Goal: Obtain resource: Obtain resource

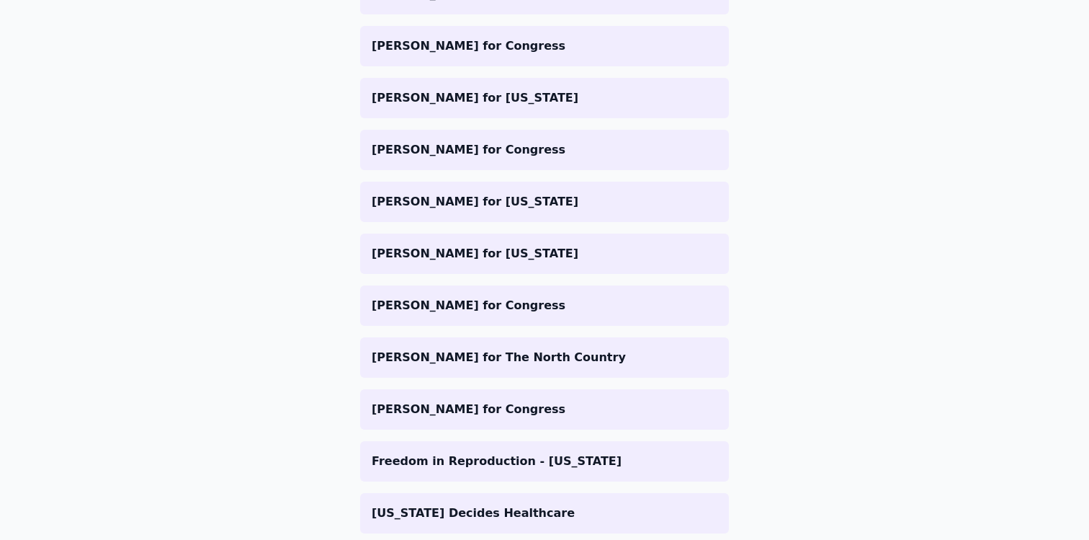
scroll to position [156, 0]
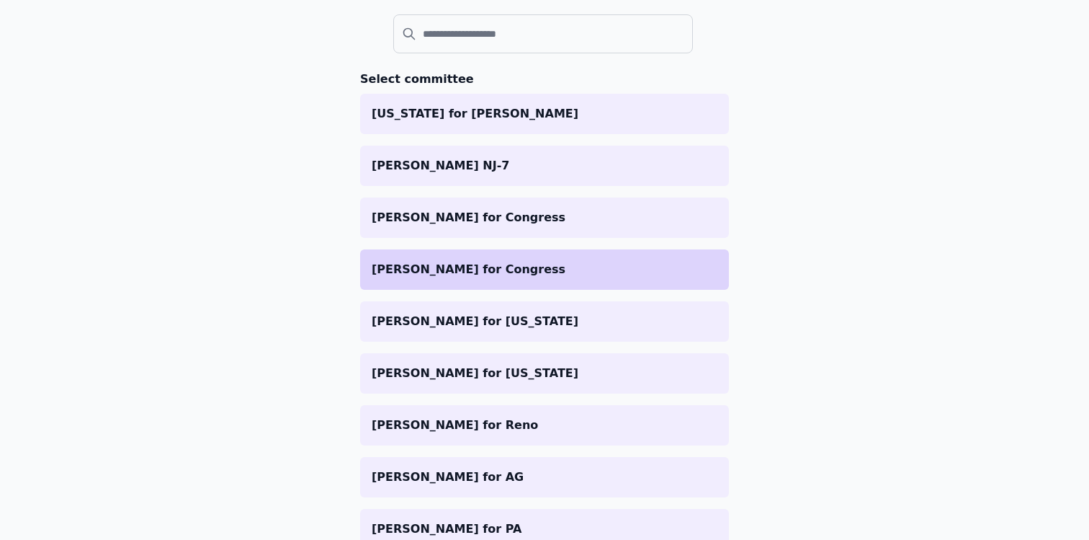
click at [496, 278] on li "[PERSON_NAME] for Congress" at bounding box center [544, 269] width 369 height 40
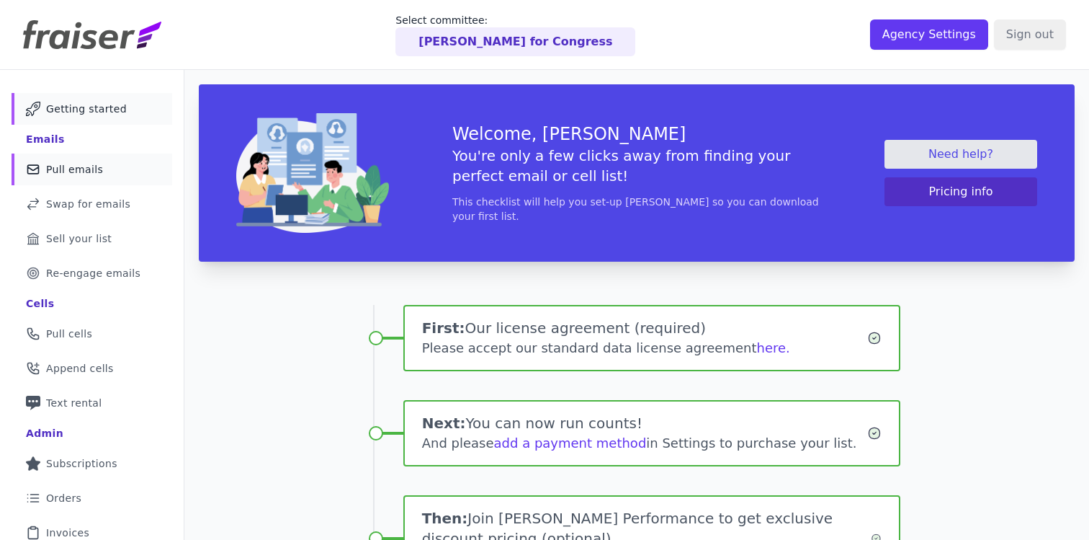
scroll to position [30, 0]
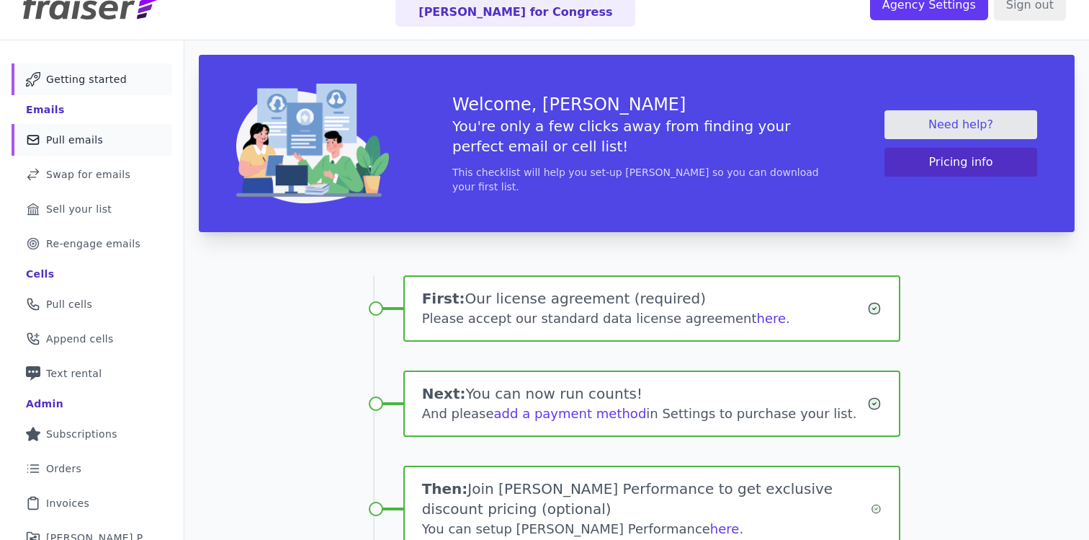
click at [72, 144] on span "Pull emails" at bounding box center [74, 140] width 57 height 14
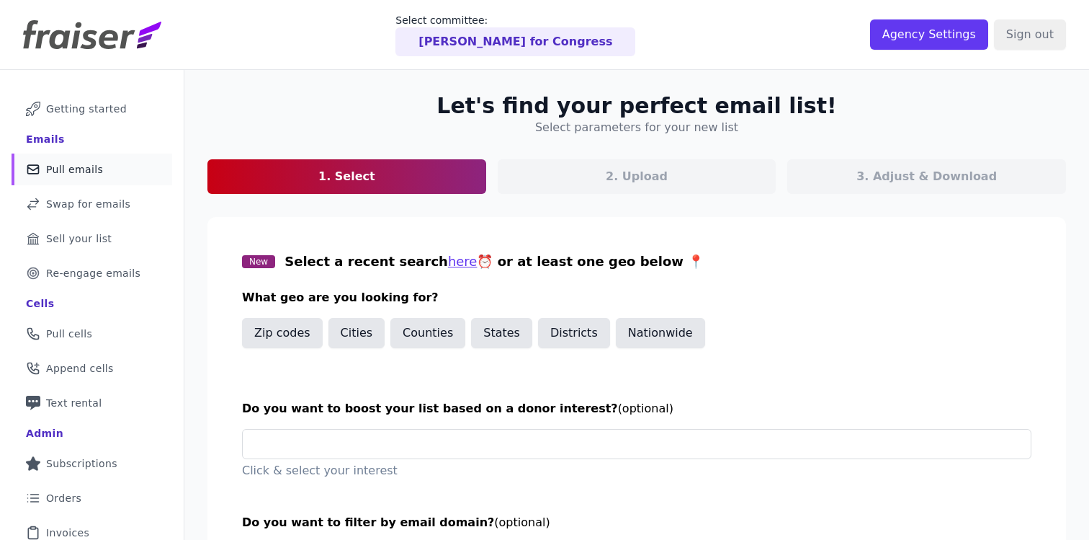
click at [403, 228] on section "New Select a recent search here ⏰ or at least one geo below 📍 What geo are you …" at bounding box center [636, 416] width 859 height 399
click at [507, 340] on button "States" at bounding box center [501, 333] width 61 height 30
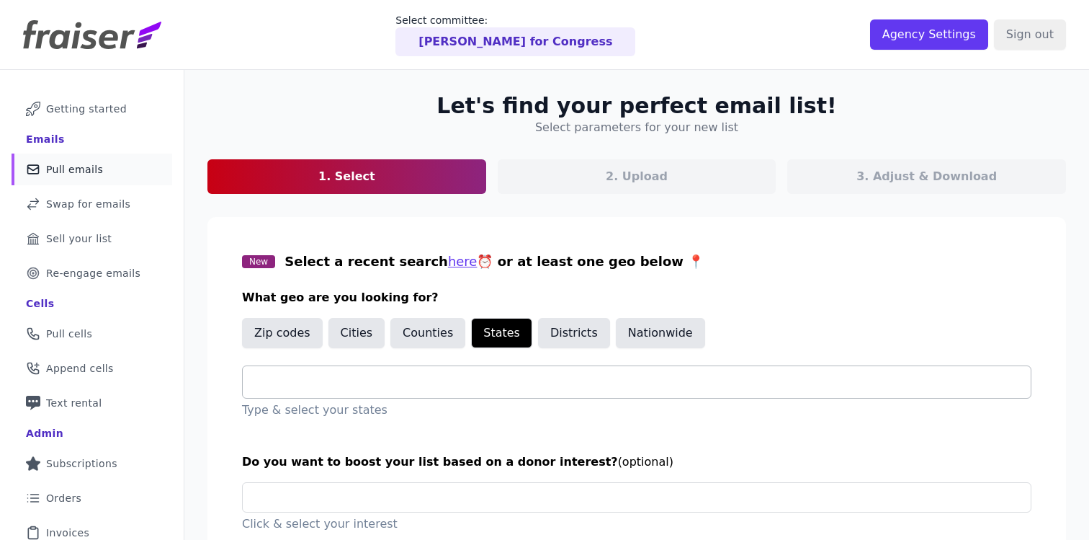
click at [416, 390] on div at bounding box center [642, 382] width 777 height 32
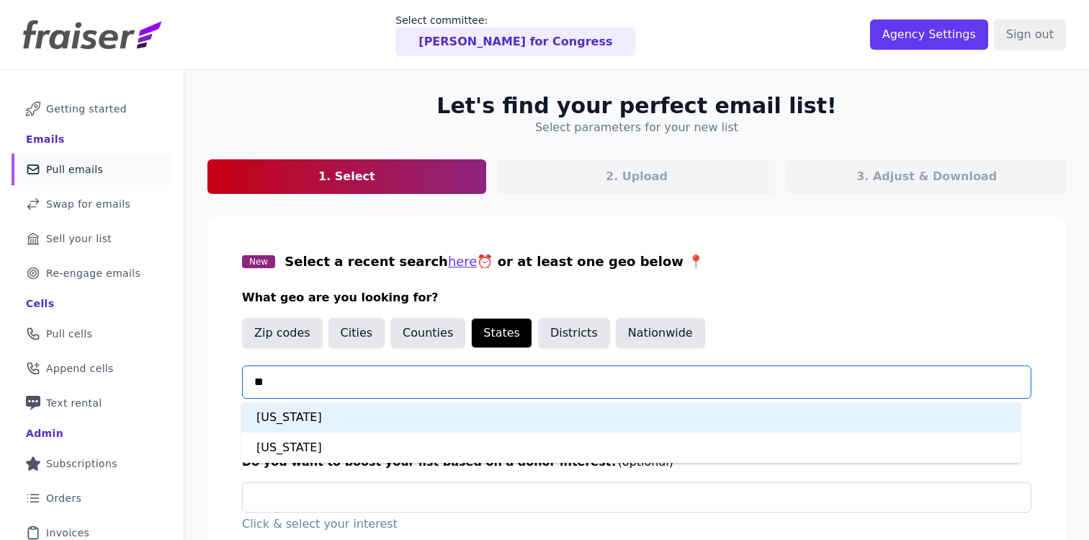
type input "***"
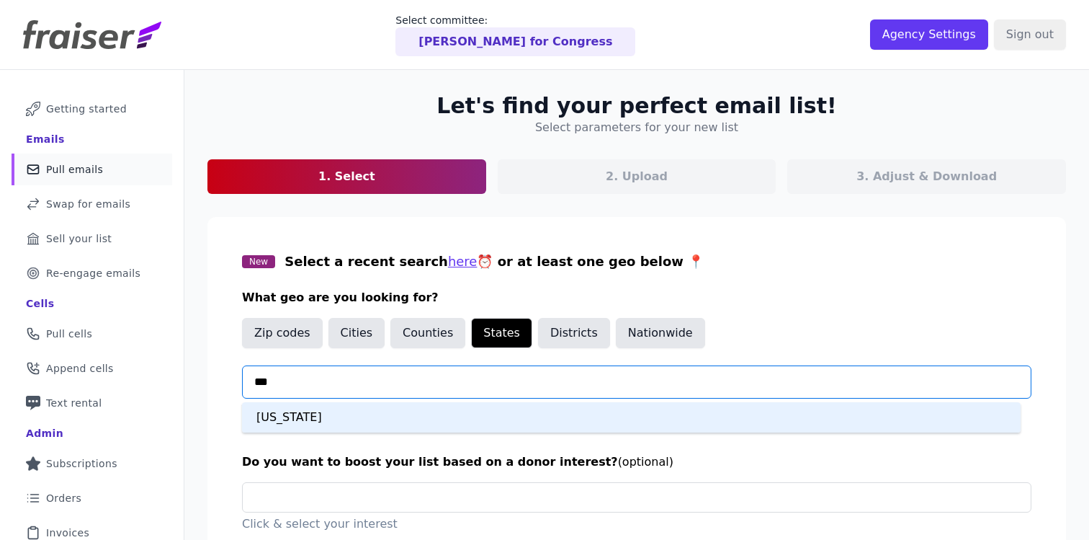
click at [446, 423] on div "Iowa" at bounding box center [631, 417] width 779 height 30
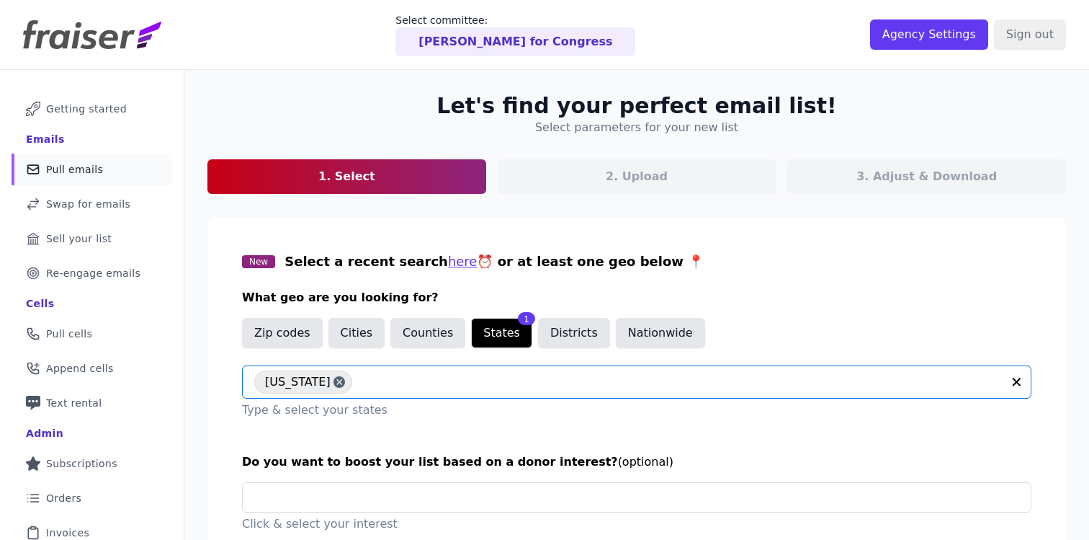
click at [846, 275] on div "New Select a recent search here ⏰ or at least one geo below 📍 What geo are you …" at bounding box center [637, 334] width 790 height 167
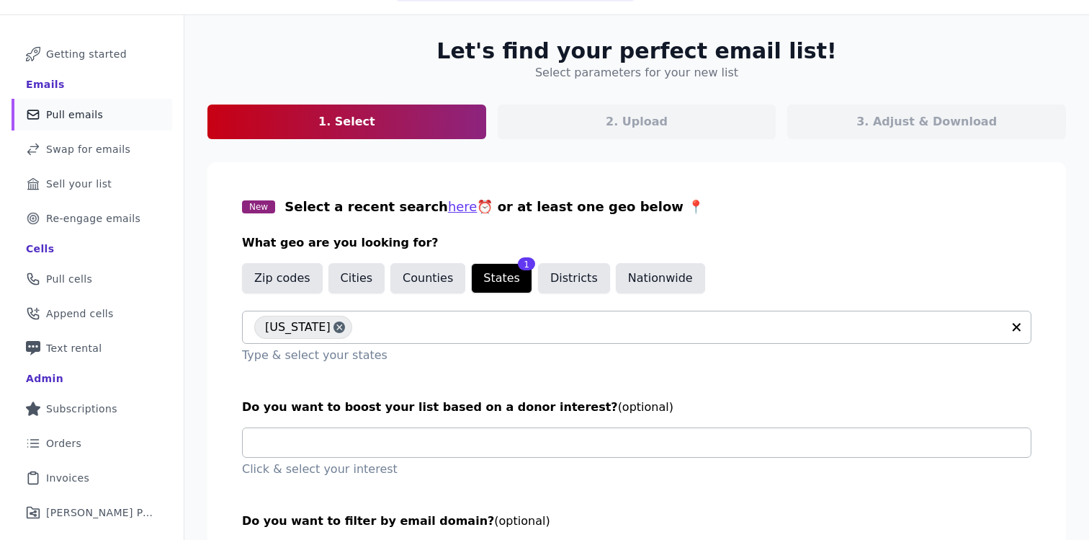
scroll to position [182, 0]
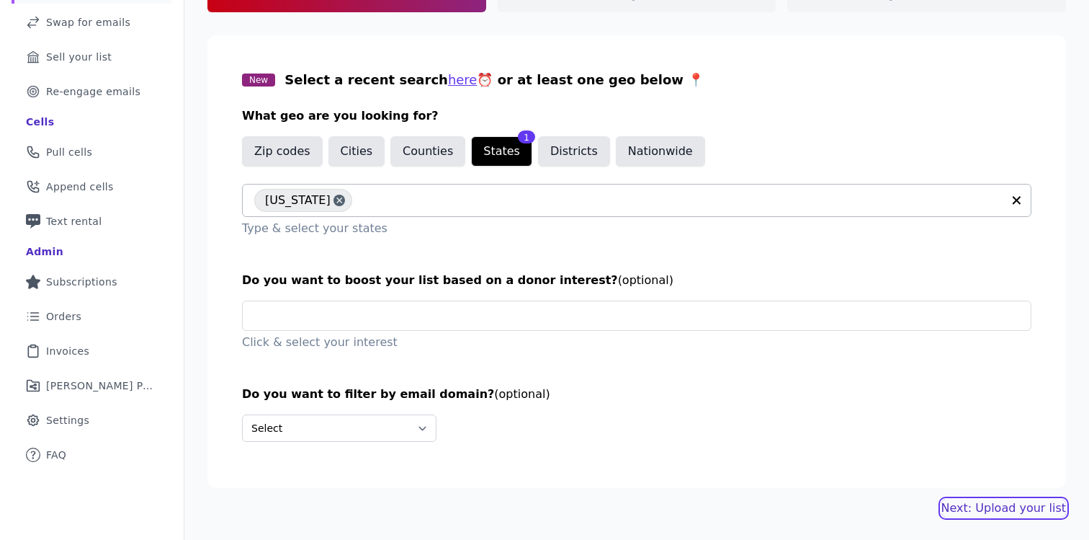
click at [1014, 505] on link "Next: Upload your list" at bounding box center [1004, 507] width 125 height 17
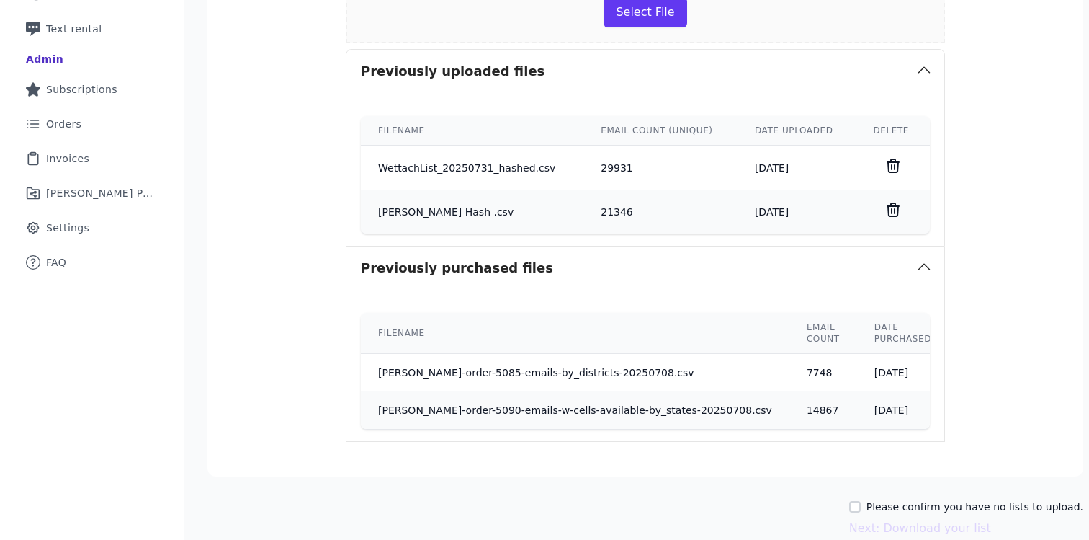
scroll to position [443, 0]
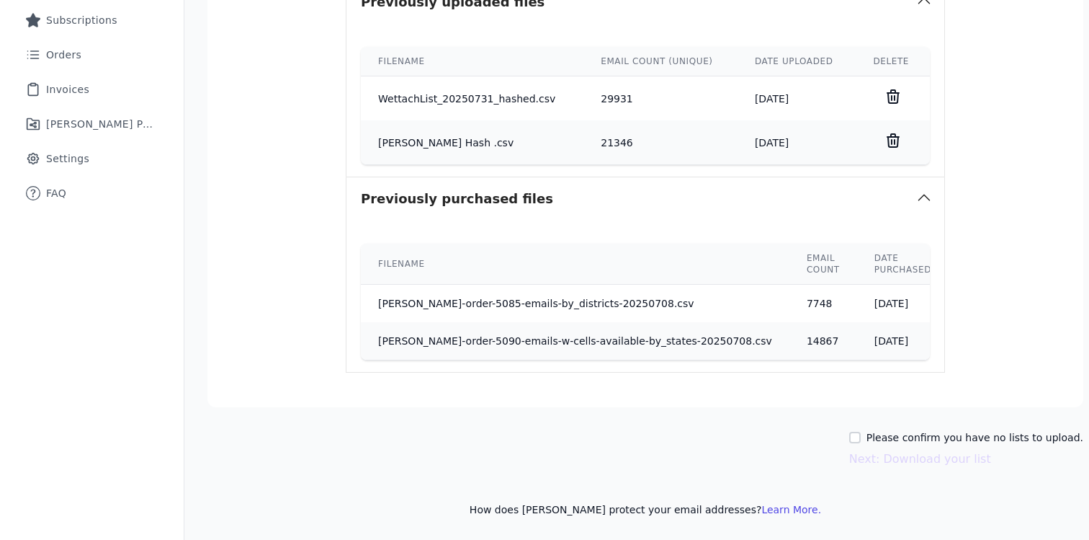
click at [867, 434] on label "Please confirm you have no lists to upload." at bounding box center [975, 437] width 217 height 14
click at [852, 434] on input "Please confirm you have no lists to upload." at bounding box center [855, 438] width 12 height 12
checkbox input "true"
click at [883, 460] on button "Next: Download your list" at bounding box center [920, 458] width 142 height 17
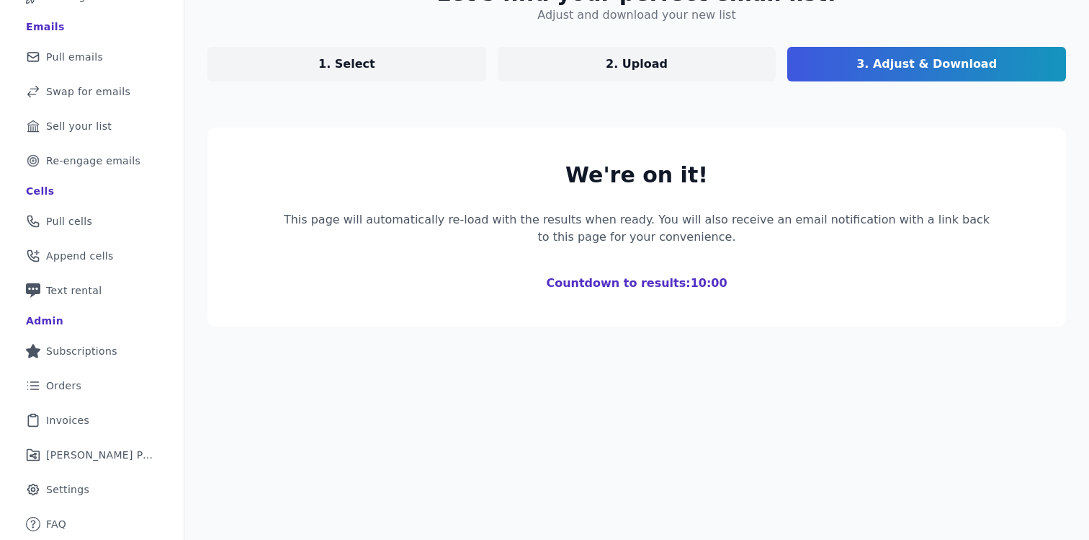
scroll to position [112, 0]
click at [787, 197] on div "We're on it! This page will automatically re-load with the results when ready. …" at bounding box center [637, 227] width 720 height 130
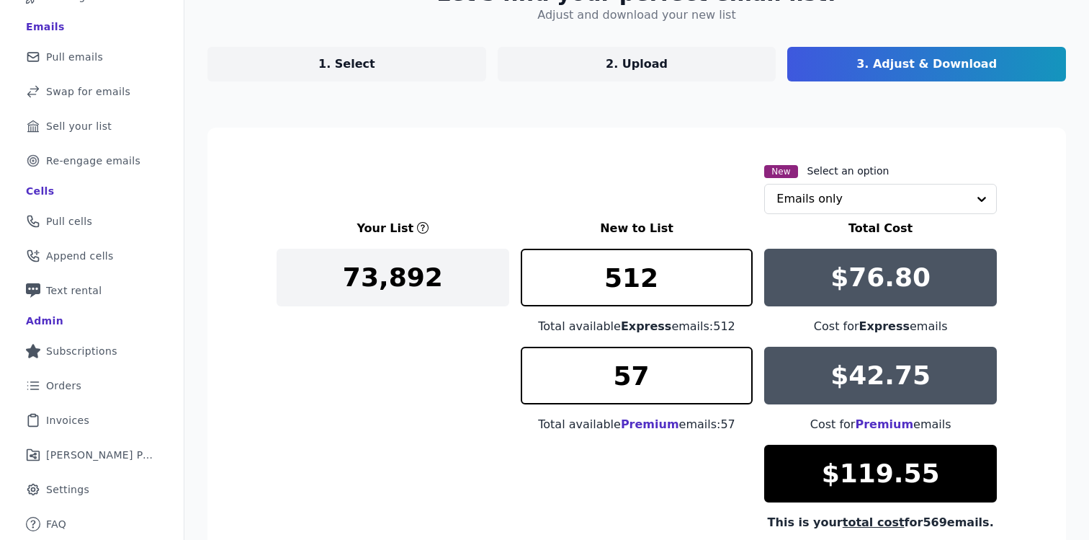
scroll to position [273, 0]
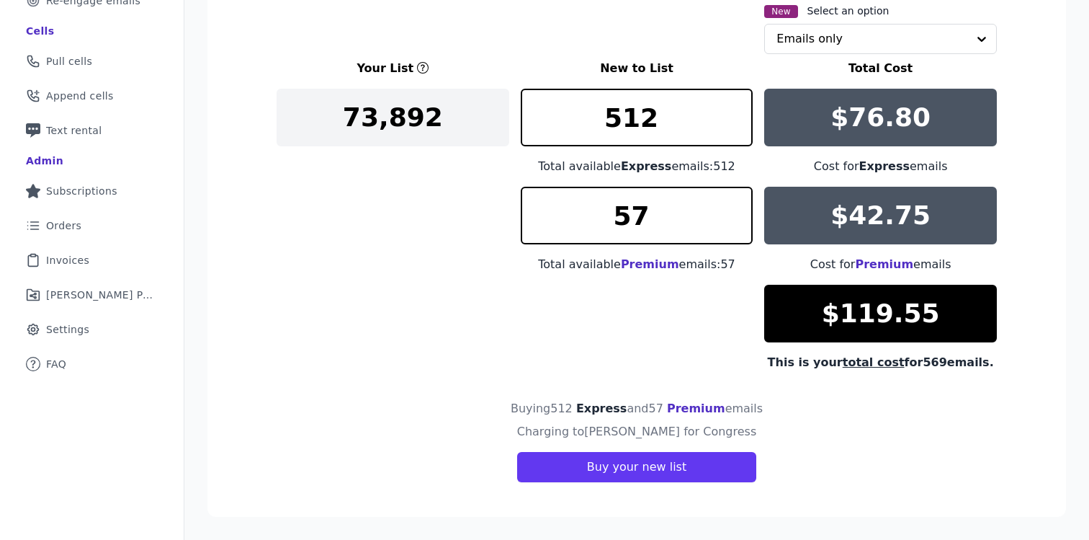
click at [303, 249] on div "Your List New to List Total Cost 73,892 512 Total available Express emails: 512…" at bounding box center [637, 215] width 720 height 311
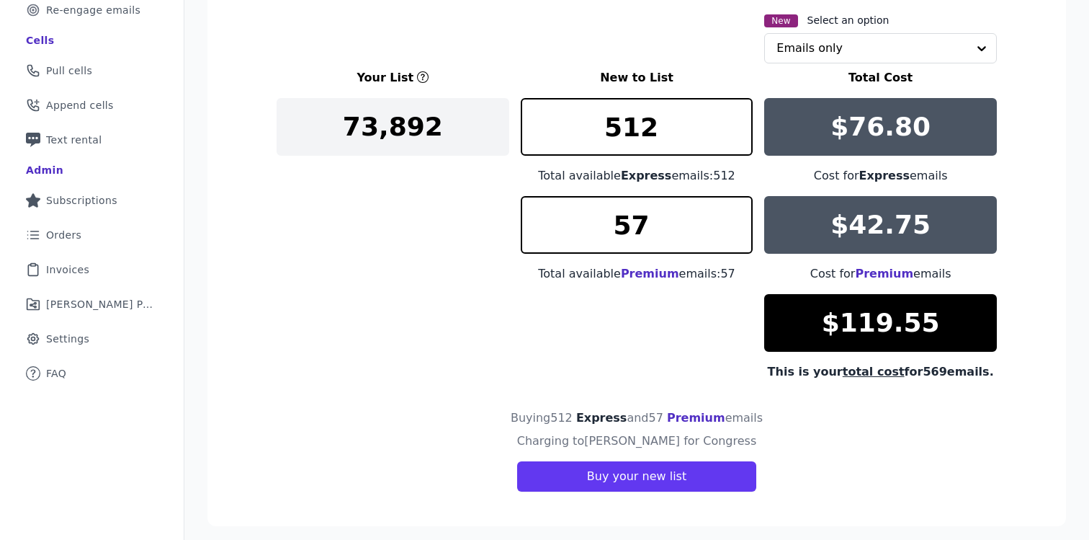
scroll to position [125, 0]
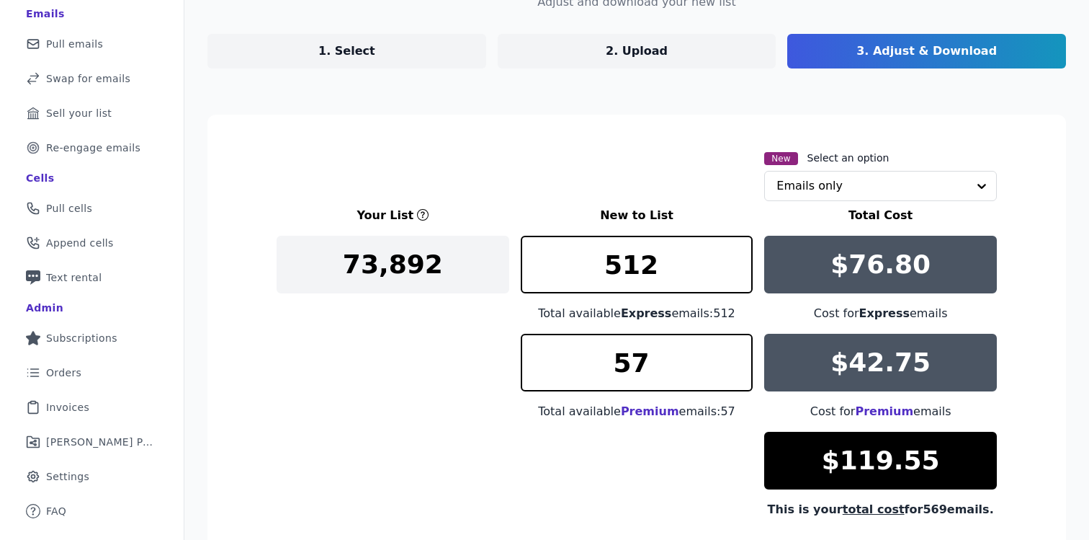
click at [629, 110] on div "Let's find your perfect email list! Adjust and download your new list 1. Select…" at bounding box center [636, 316] width 905 height 742
